Goal: Task Accomplishment & Management: Manage account settings

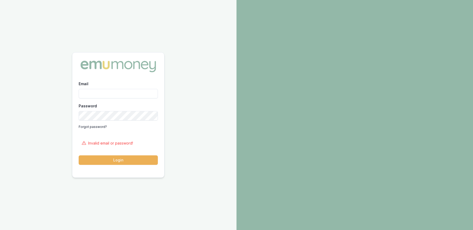
click at [105, 93] on input "Email" at bounding box center [118, 93] width 79 height 9
type input "paul@whoneedsleads.com.au"
click at [79, 155] on button "Login" at bounding box center [118, 159] width 79 height 9
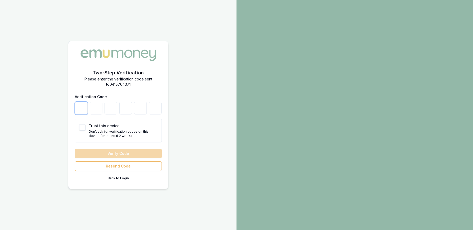
click at [81, 106] on input "number" at bounding box center [81, 108] width 13 height 13
type input "9"
type input "7"
type input "9"
type input "0"
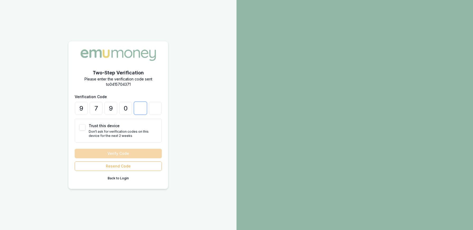
type input "7"
type input "5"
click at [123, 153] on button "Verify Code" at bounding box center [118, 153] width 87 height 9
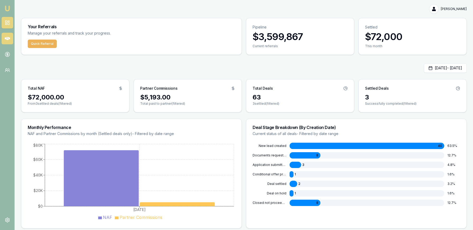
click at [11, 40] on link at bounding box center [8, 39] width 12 height 12
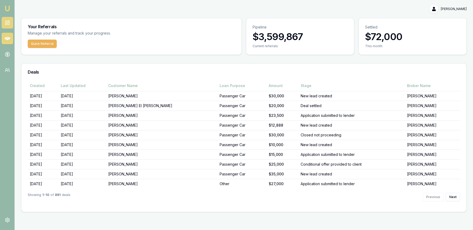
drag, startPoint x: 12, startPoint y: 25, endPoint x: 8, endPoint y: 24, distance: 4.3
click at [12, 25] on link at bounding box center [8, 23] width 12 height 12
